Goal: Check status: Check status

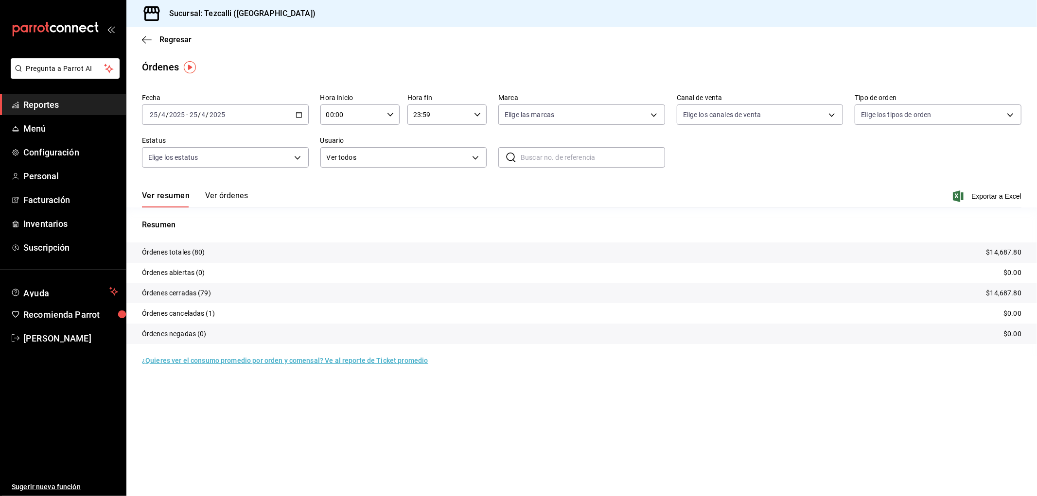
click at [228, 113] on div "[DATE] [DATE] - [DATE] [DATE]" at bounding box center [225, 115] width 167 height 20
click at [201, 143] on span "Hoy" at bounding box center [187, 144] width 75 height 10
click at [226, 190] on div "Ver resumen Ver órdenes Exportar a Excel" at bounding box center [581, 193] width 879 height 28
click at [225, 195] on button "Ver órdenes" at bounding box center [226, 199] width 43 height 17
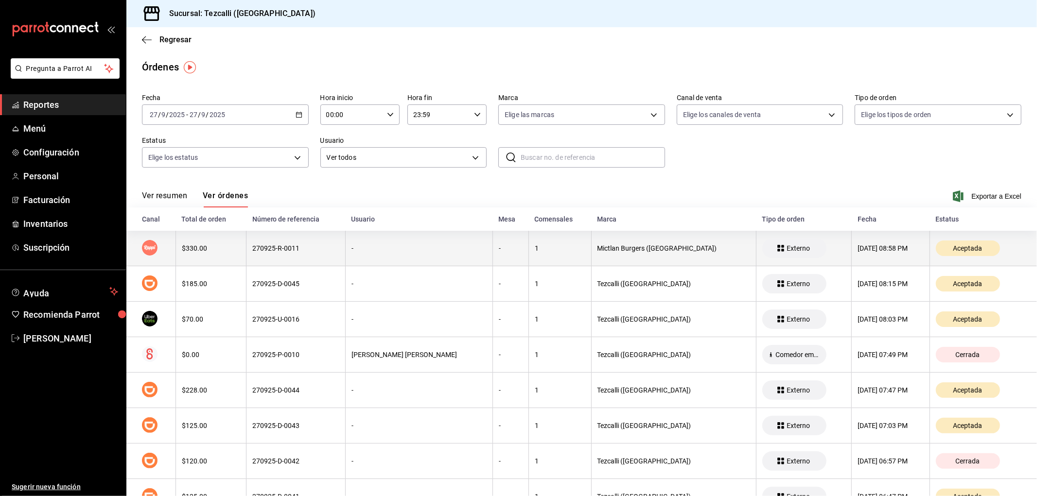
click at [401, 254] on th "-" at bounding box center [419, 248] width 147 height 35
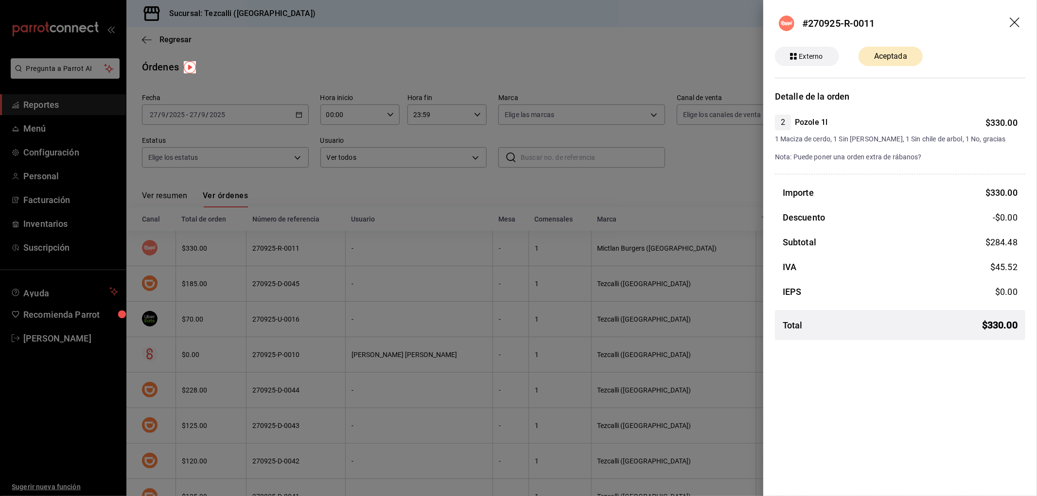
click at [401, 254] on div at bounding box center [518, 248] width 1037 height 496
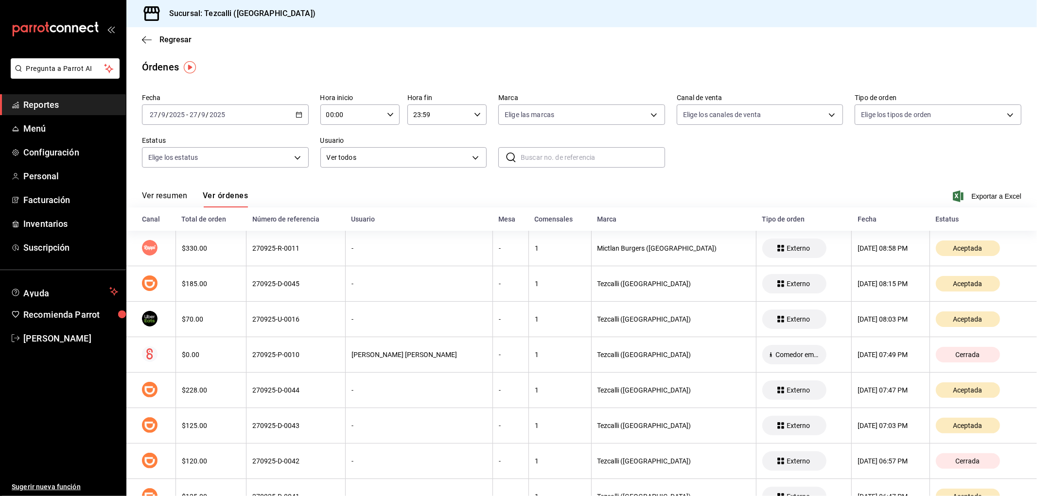
click at [176, 199] on button "Ver resumen" at bounding box center [164, 199] width 45 height 17
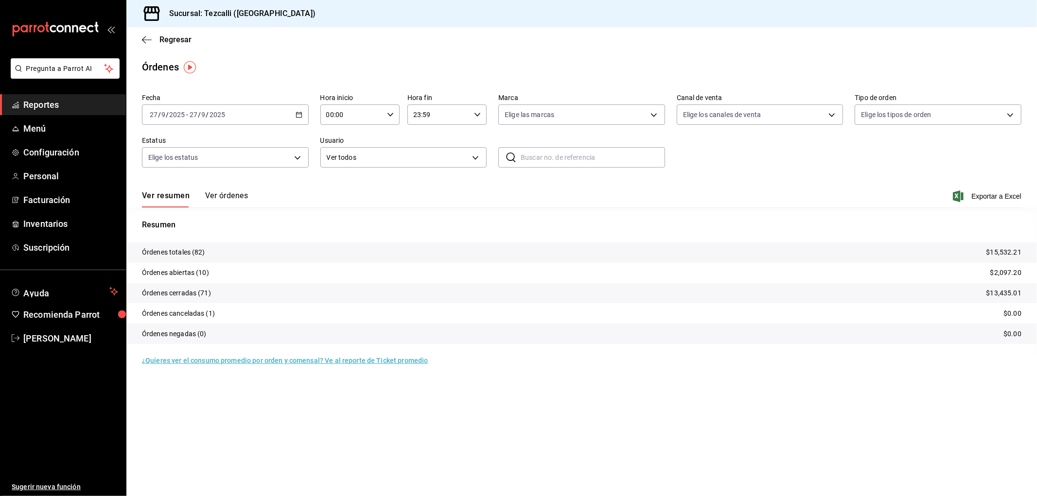
click at [223, 191] on button "Ver órdenes" at bounding box center [226, 199] width 43 height 17
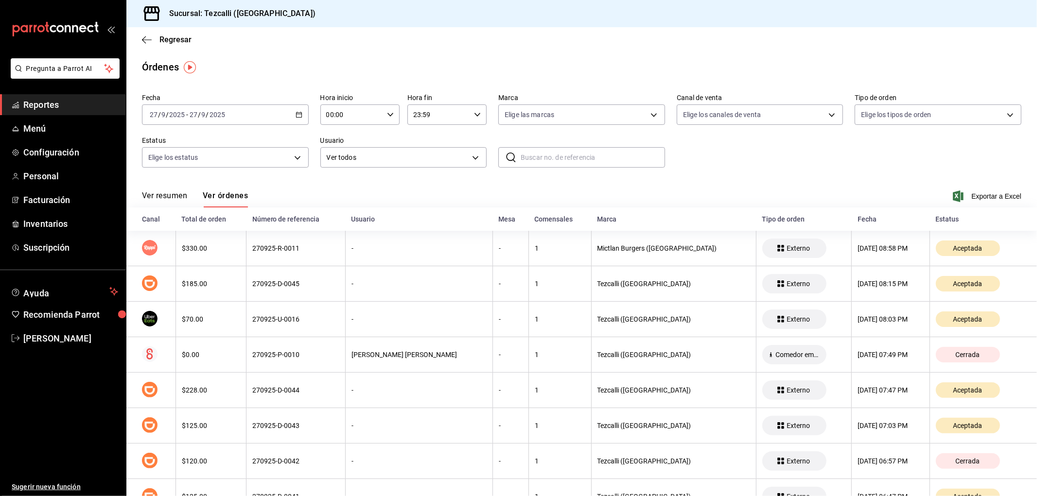
click at [167, 191] on div "Ver resumen Ver órdenes Exportar a Excel" at bounding box center [581, 193] width 879 height 28
click at [165, 198] on button "Ver resumen" at bounding box center [164, 199] width 45 height 17
